Goal: Navigation & Orientation: Find specific page/section

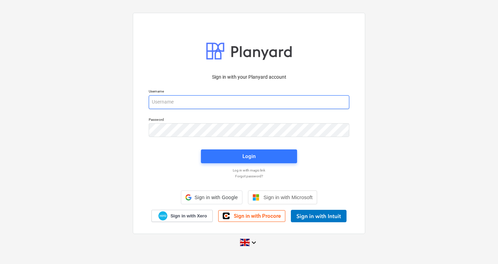
click at [189, 100] on input "email" at bounding box center [249, 102] width 200 height 14
type input "[PERSON_NAME][EMAIL_ADDRESS][DOMAIN_NAME]"
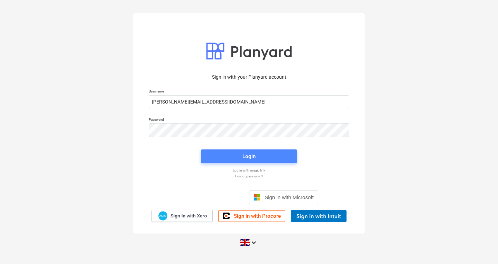
click at [259, 156] on span "Login" at bounding box center [248, 156] width 79 height 9
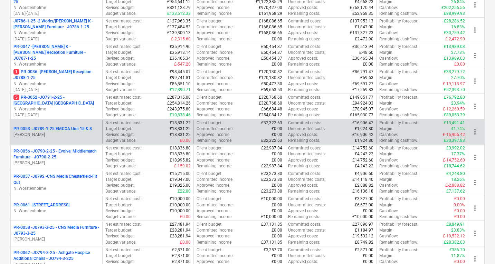
scroll to position [208, 0]
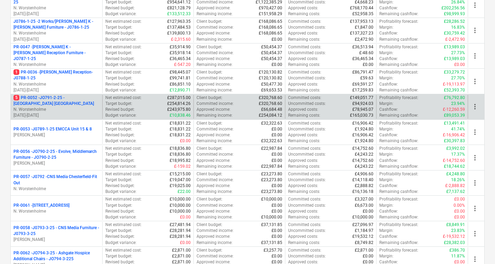
click at [73, 99] on p "5 PR-0052 - JO791-2-25 - [GEOGRAPHIC_DATA] [GEOGRAPHIC_DATA]" at bounding box center [56, 101] width 86 height 12
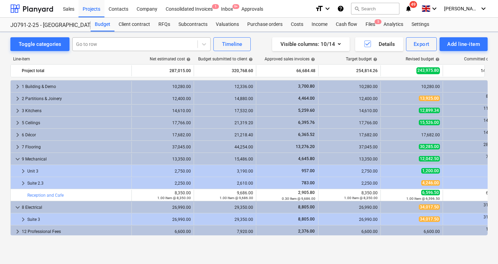
scroll to position [83, 0]
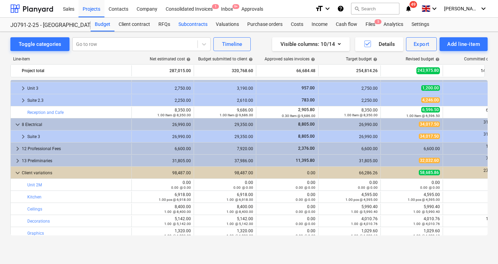
click at [188, 24] on div "Subcontracts" at bounding box center [192, 25] width 37 height 14
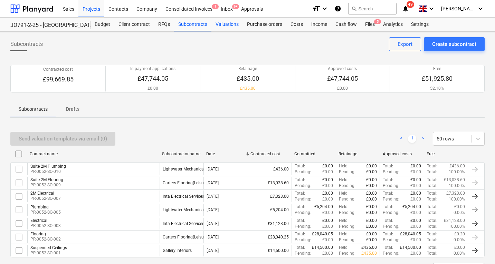
click at [225, 26] on div "Valuations" at bounding box center [227, 25] width 31 height 14
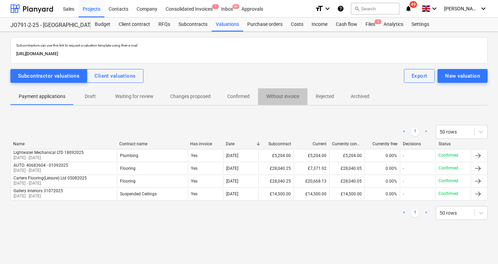
click at [284, 96] on p "Without invoice" at bounding box center [282, 96] width 33 height 7
